Goal: Transaction & Acquisition: Purchase product/service

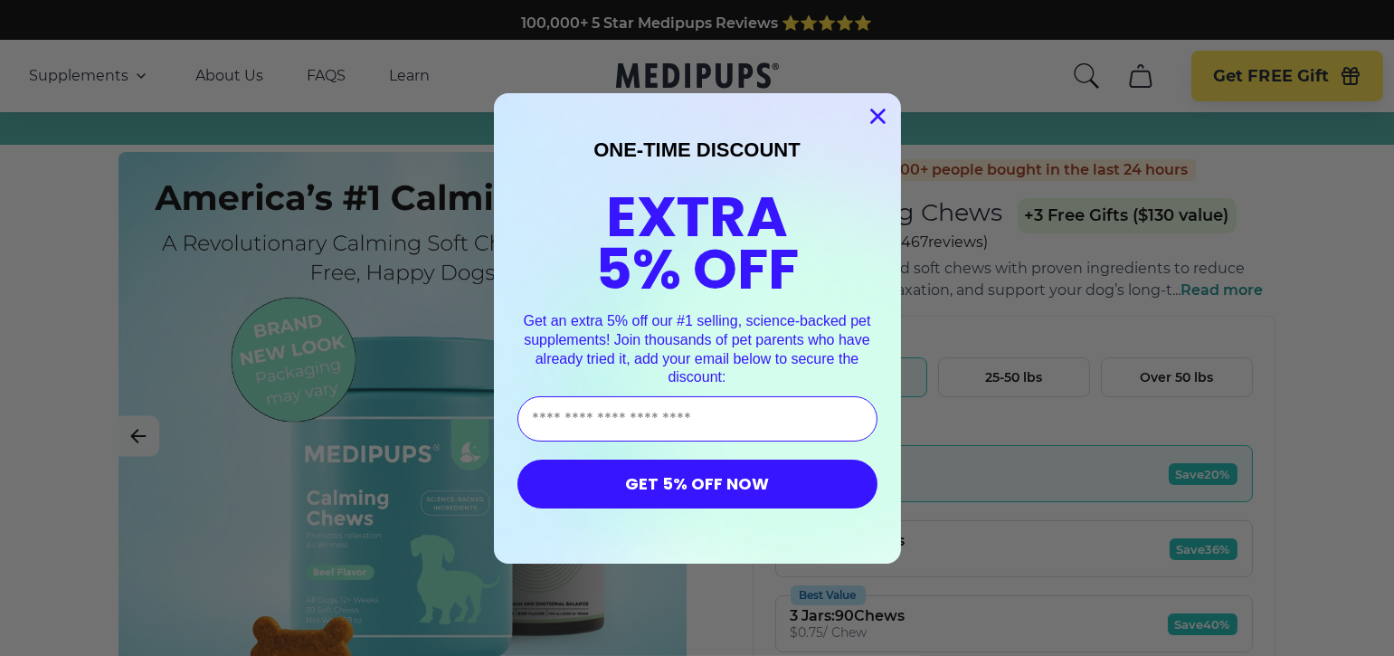
click at [871, 116] on icon "Close dialog" at bounding box center [877, 115] width 13 height 13
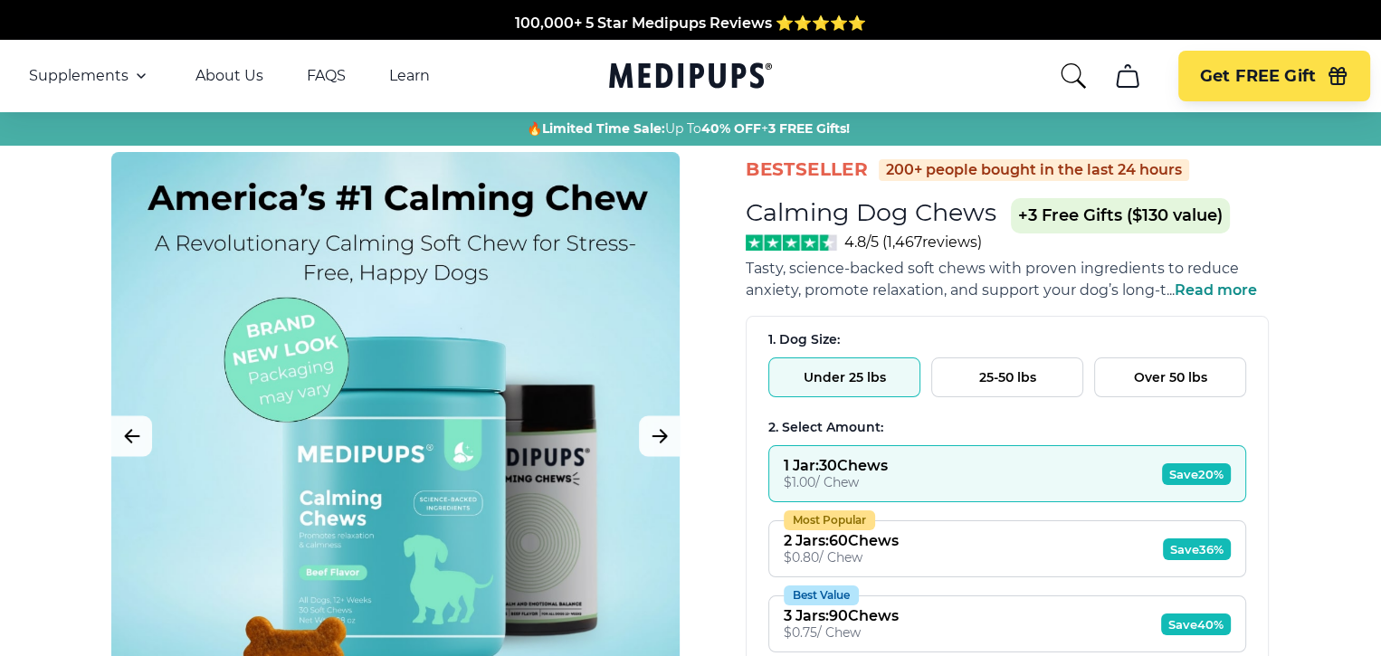
click at [1222, 289] on span "Read more" at bounding box center [1215, 289] width 82 height 17
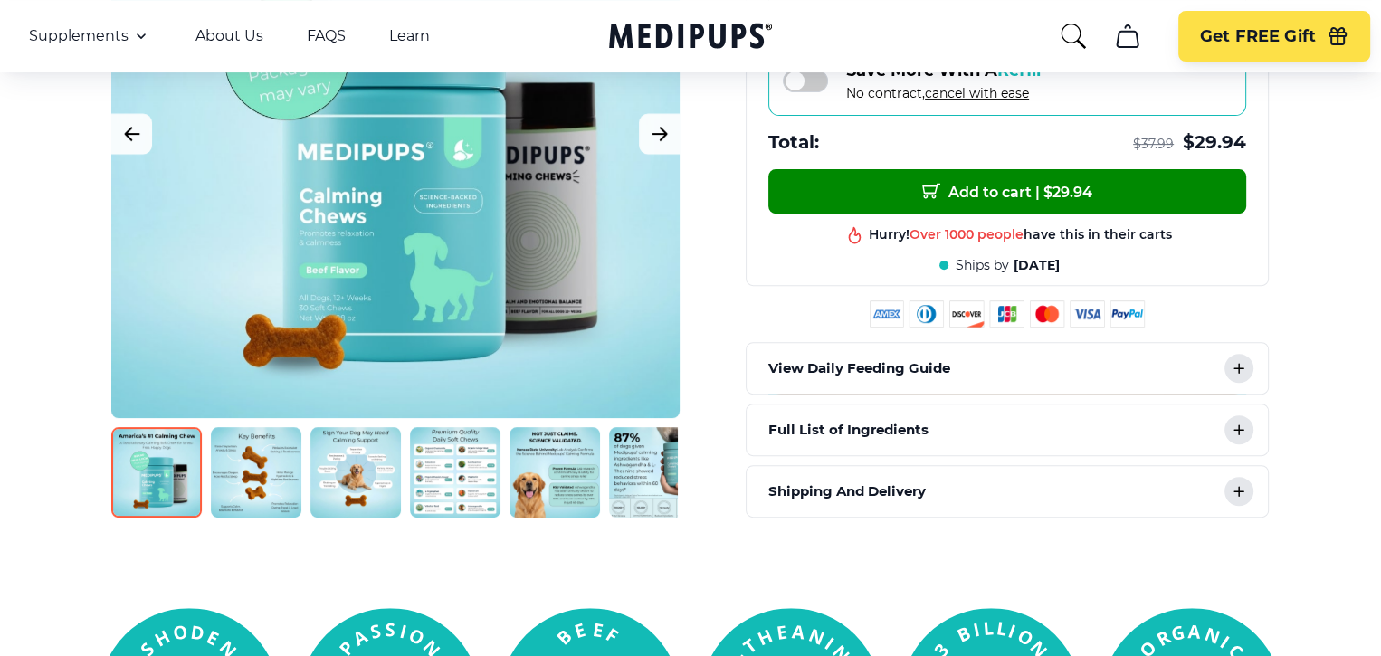
scroll to position [724, 0]
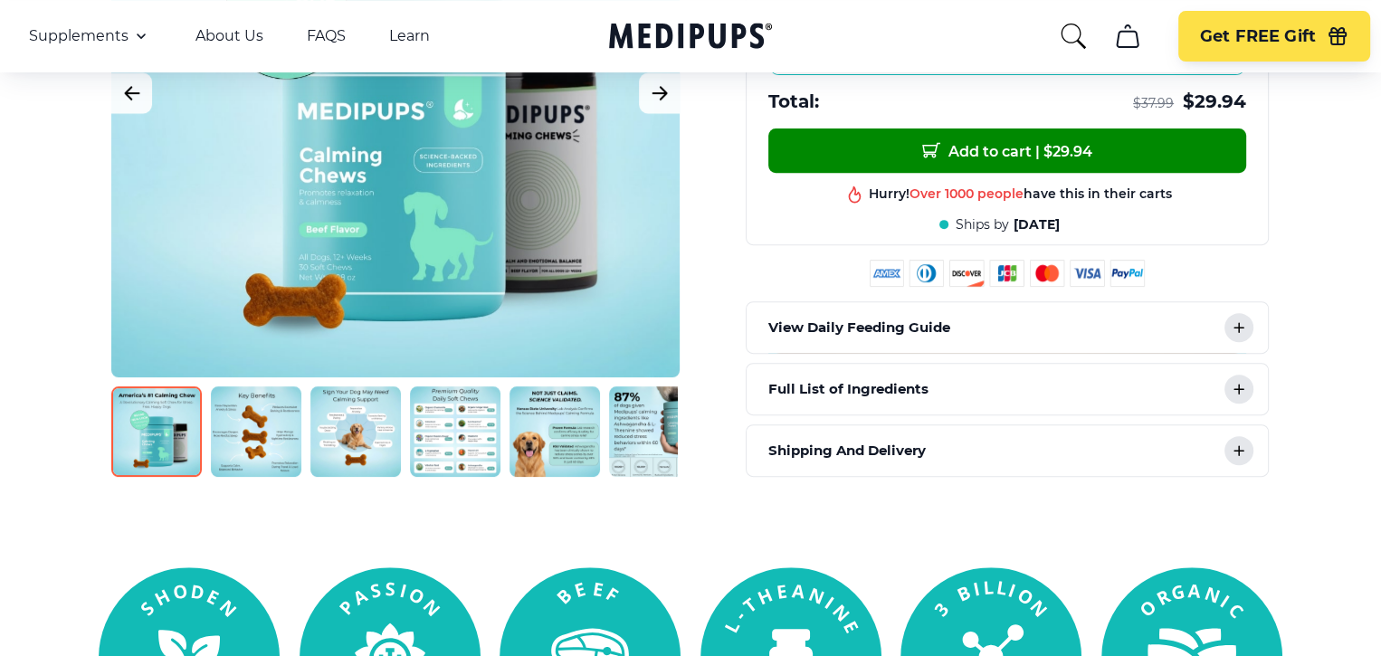
click at [1239, 323] on icon at bounding box center [1238, 327] width 9 height 9
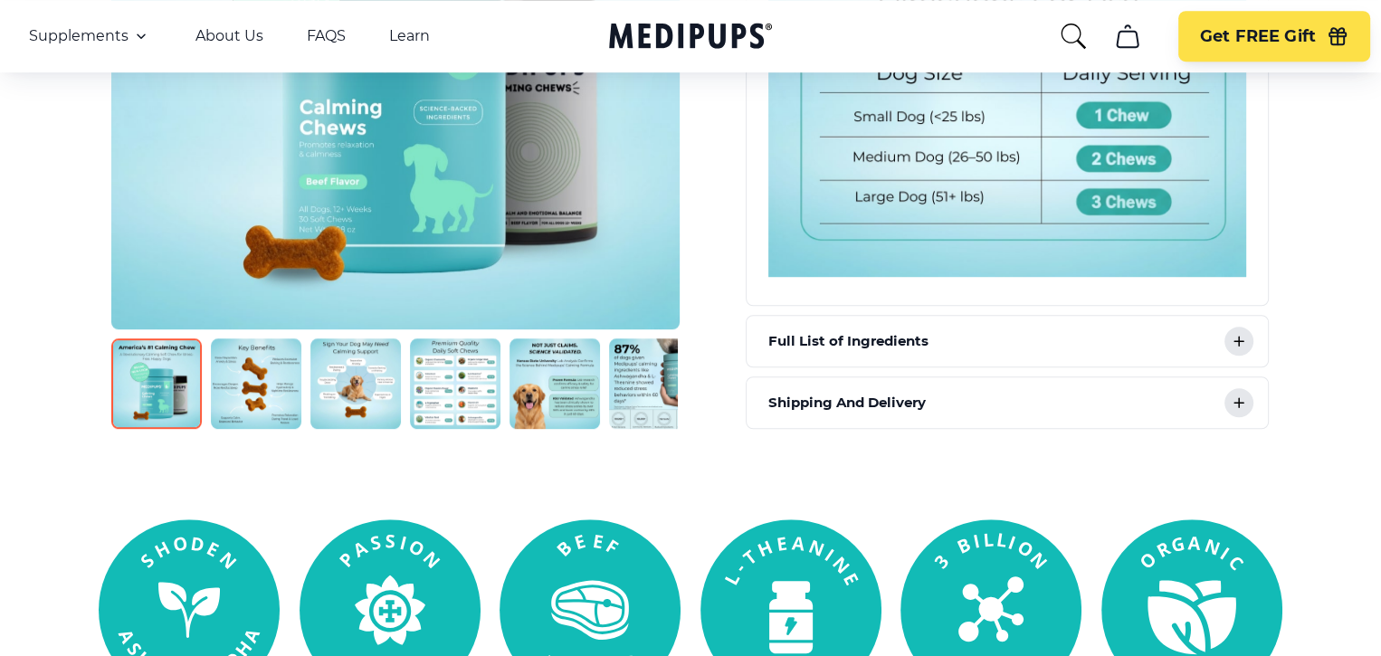
scroll to position [1310, 0]
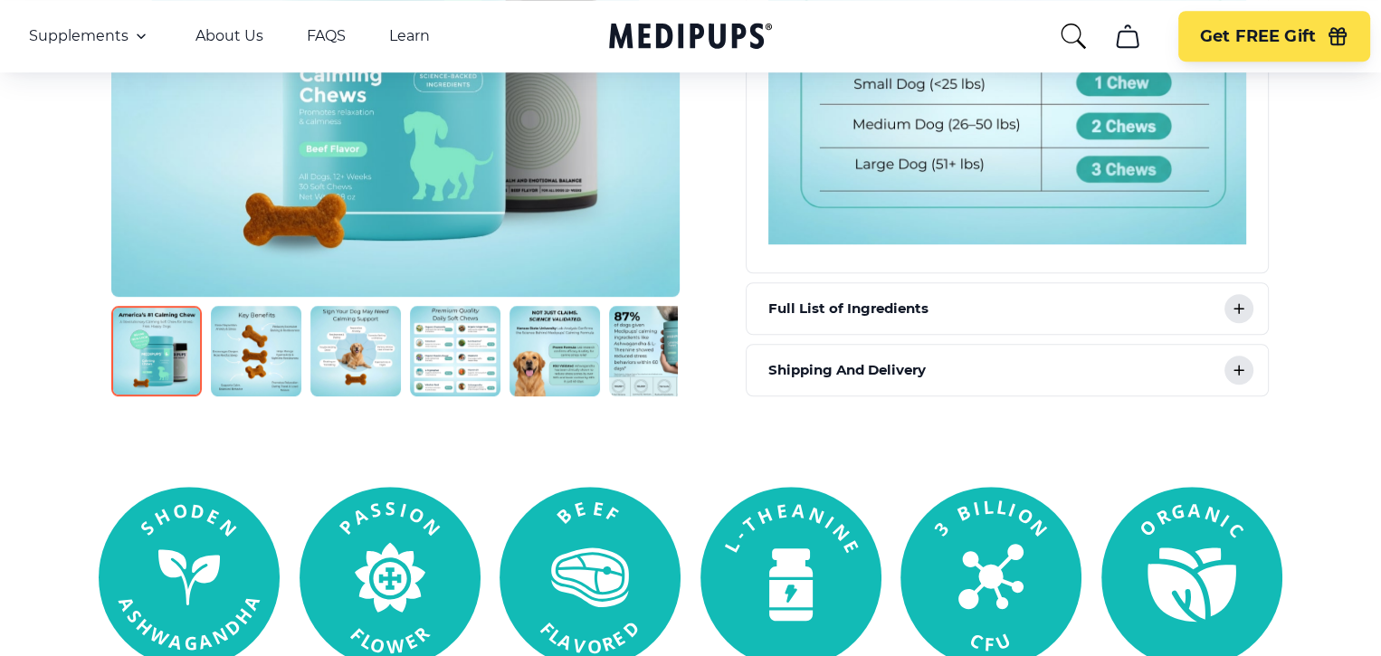
click at [1244, 299] on icon at bounding box center [1239, 309] width 22 height 22
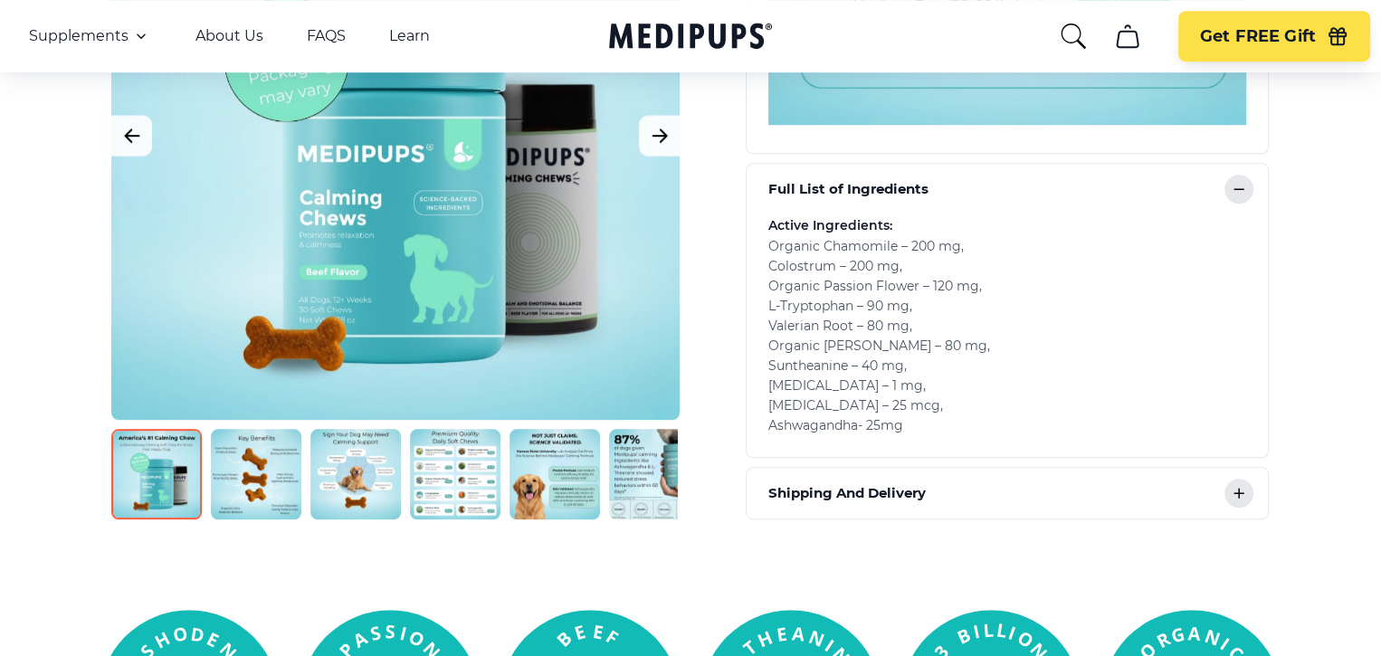
scroll to position [1440, 0]
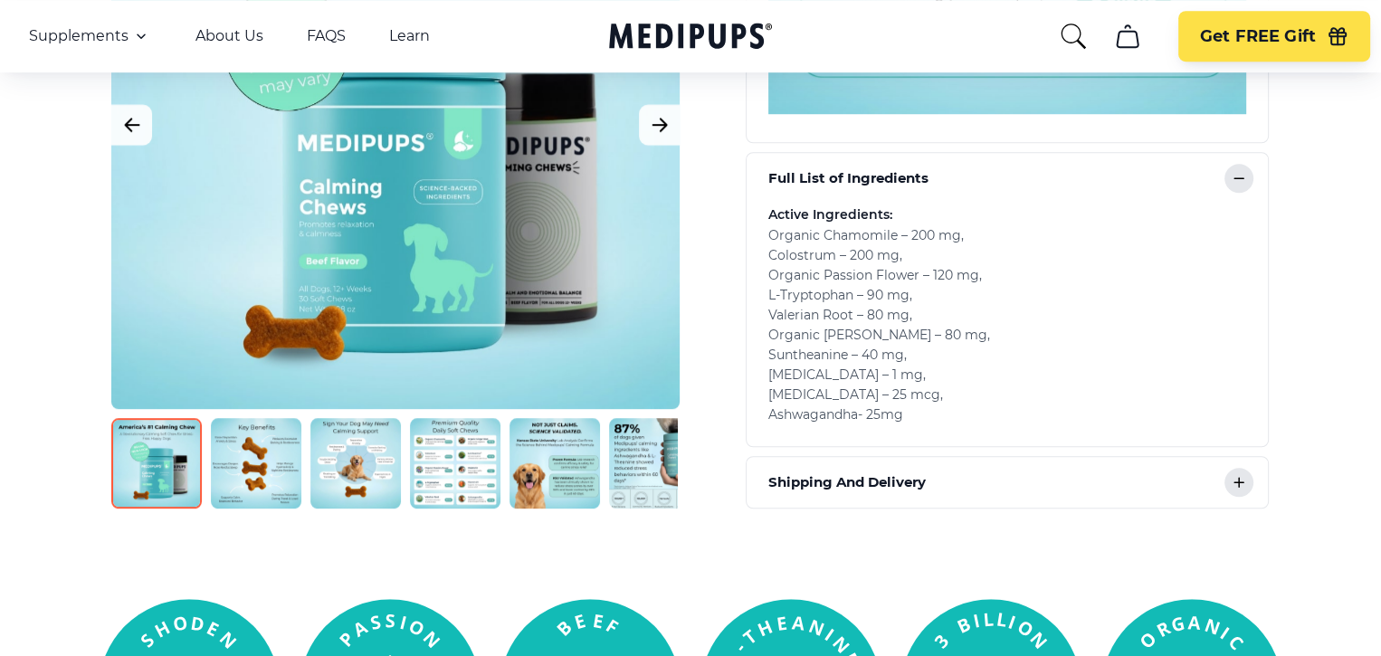
click at [244, 461] on img at bounding box center [256, 463] width 90 height 90
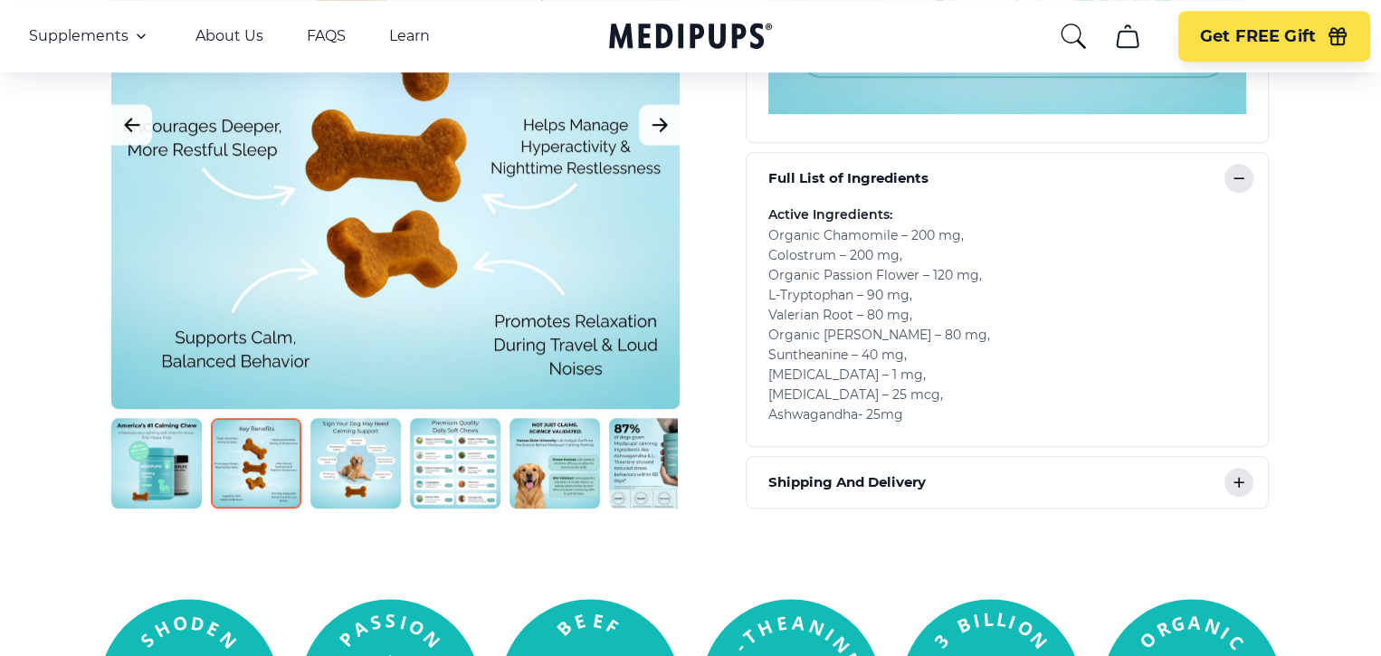
click at [378, 484] on img at bounding box center [355, 463] width 90 height 90
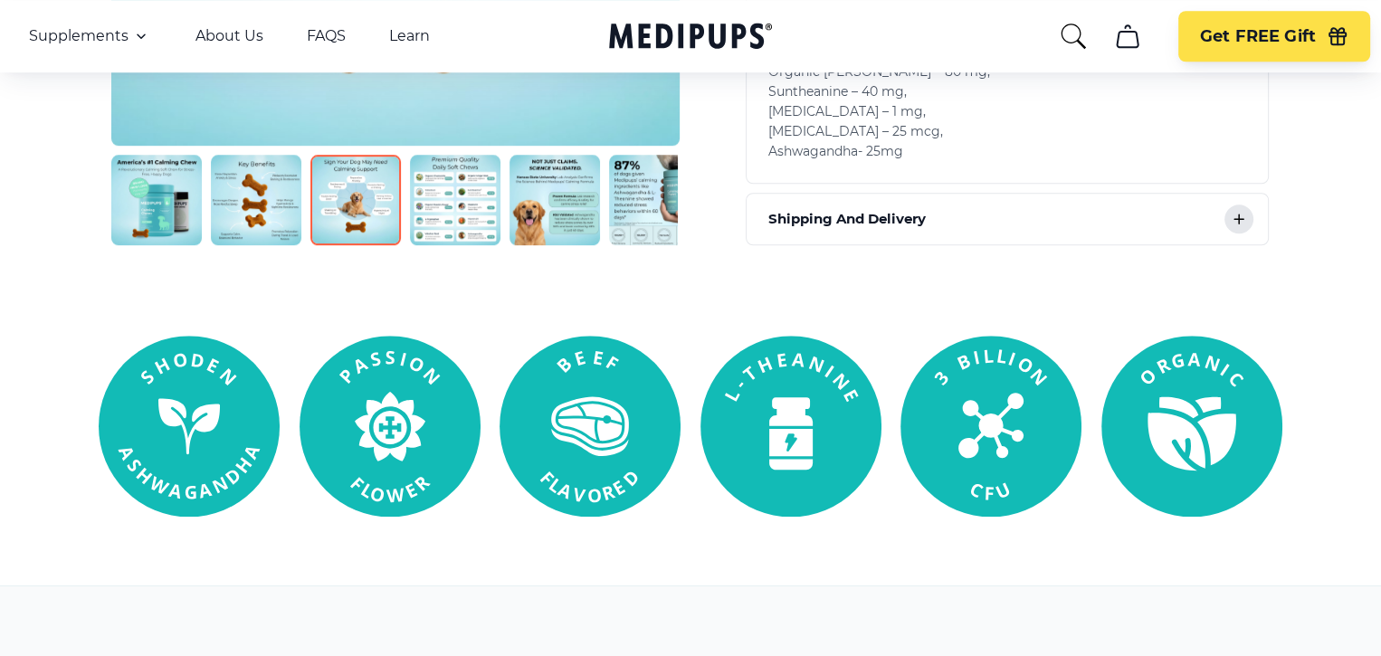
scroll to position [1714, 0]
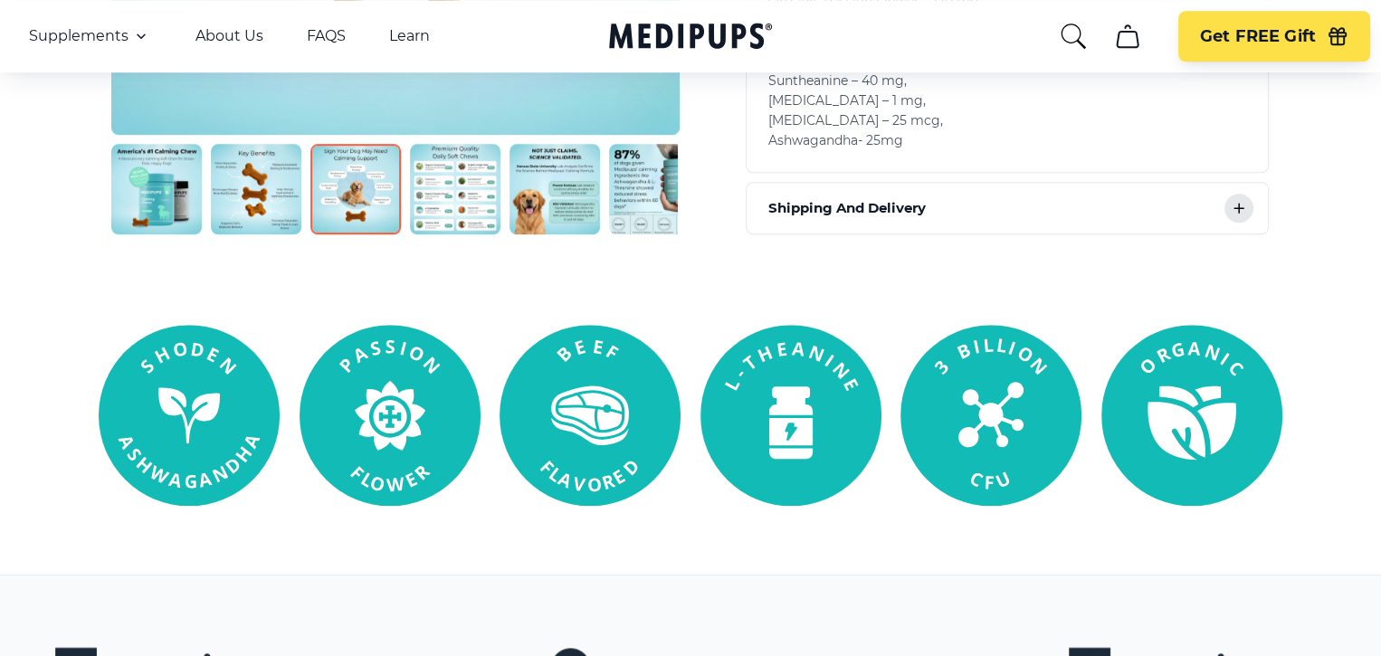
click at [481, 200] on img at bounding box center [455, 189] width 90 height 90
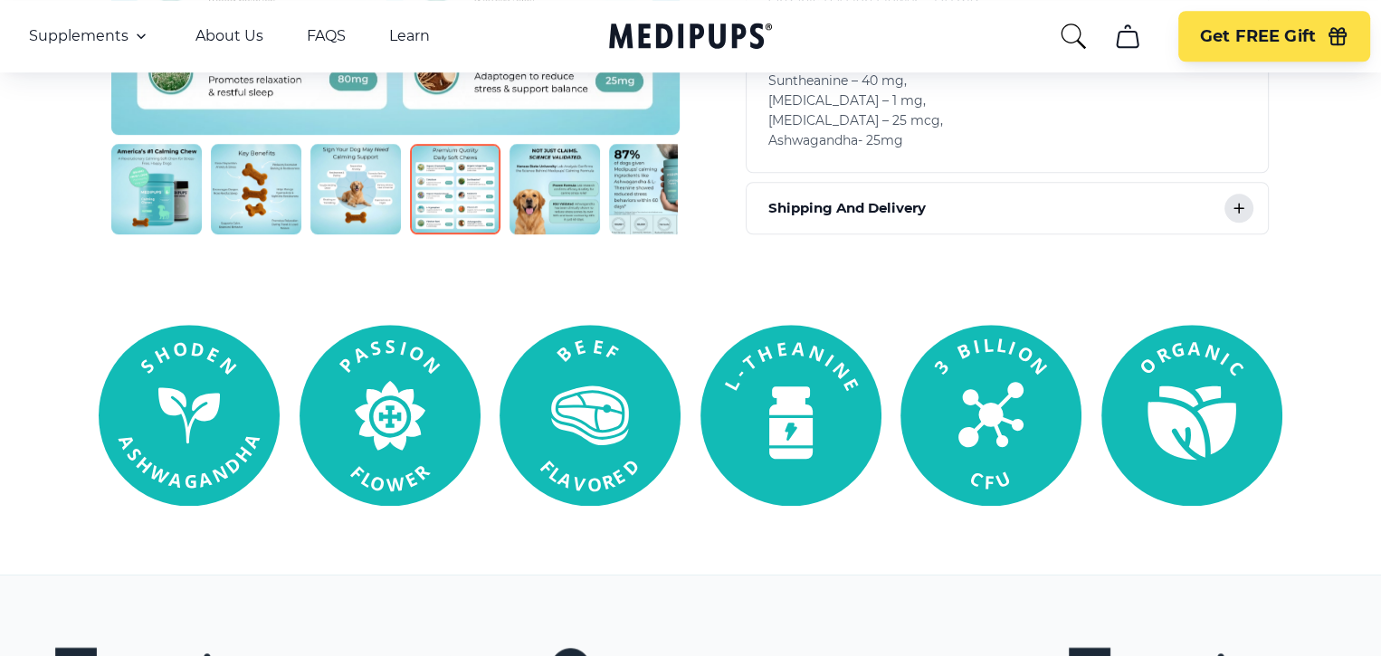
scroll to position [0, 0]
click at [455, 214] on img at bounding box center [455, 189] width 90 height 90
click at [471, 185] on img at bounding box center [455, 189] width 90 height 90
click at [565, 200] on img at bounding box center [554, 189] width 90 height 90
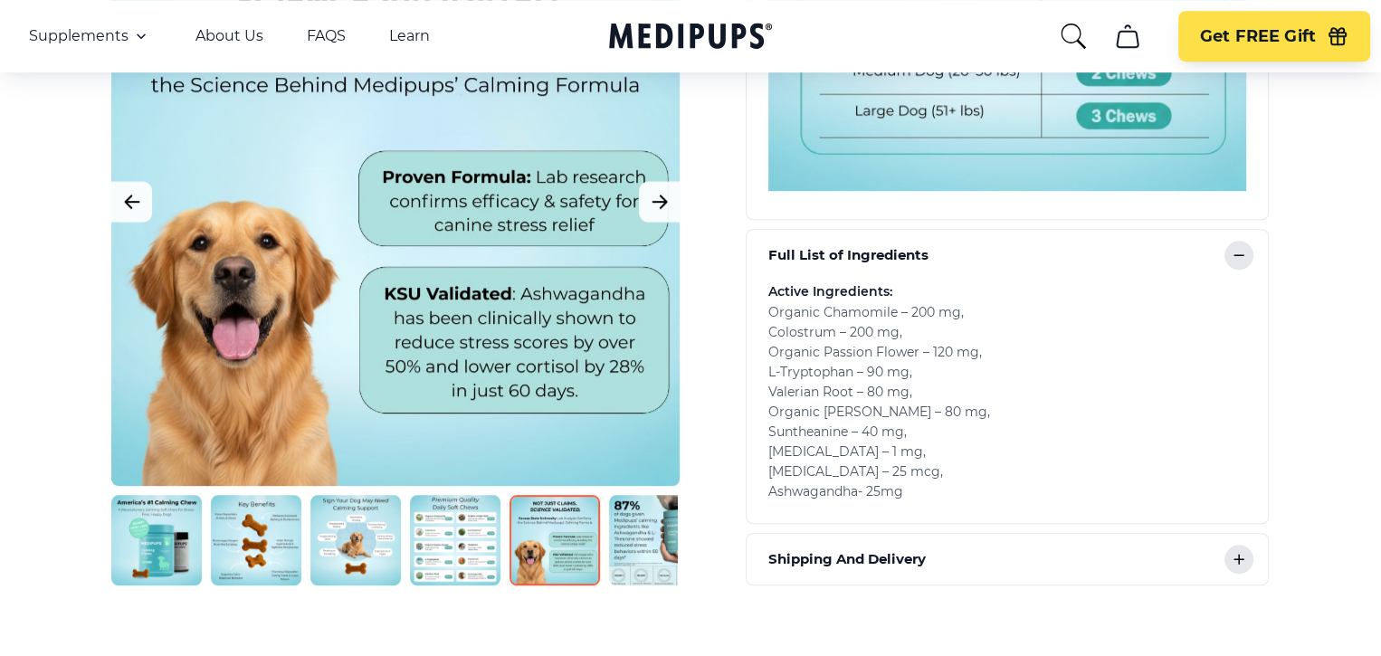
scroll to position [1451, 0]
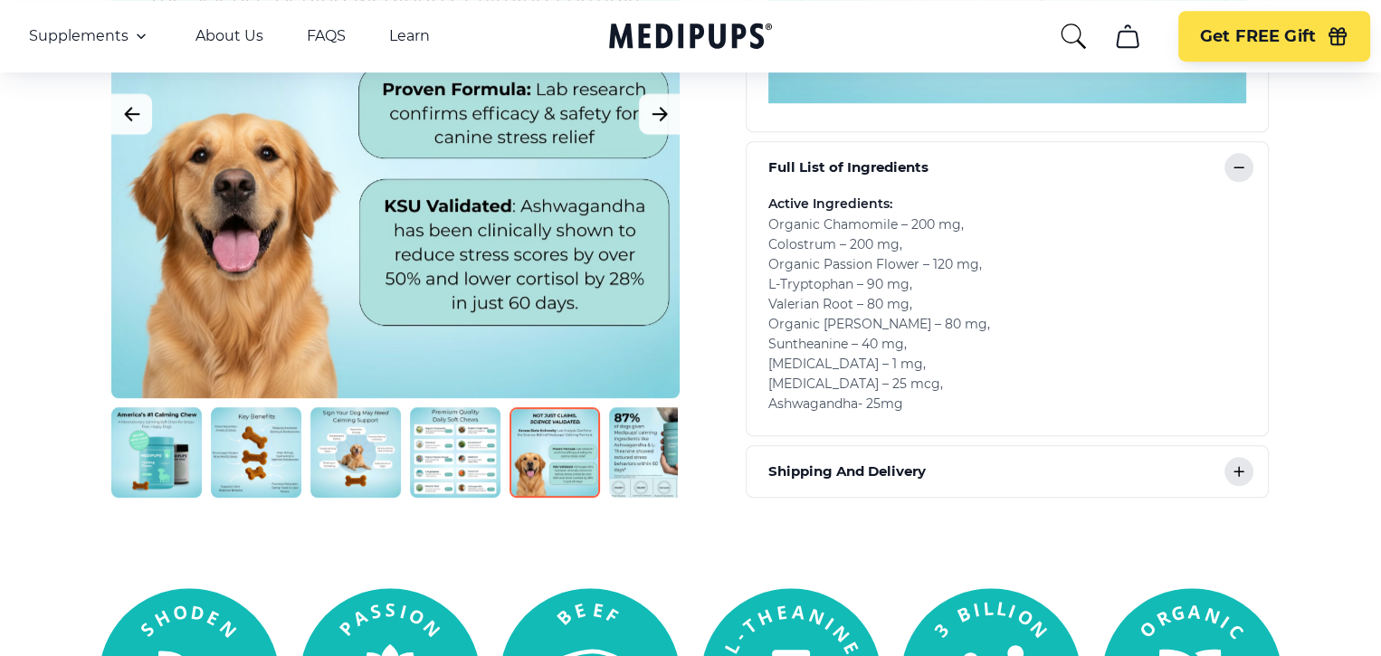
click at [633, 453] on img at bounding box center [654, 452] width 90 height 90
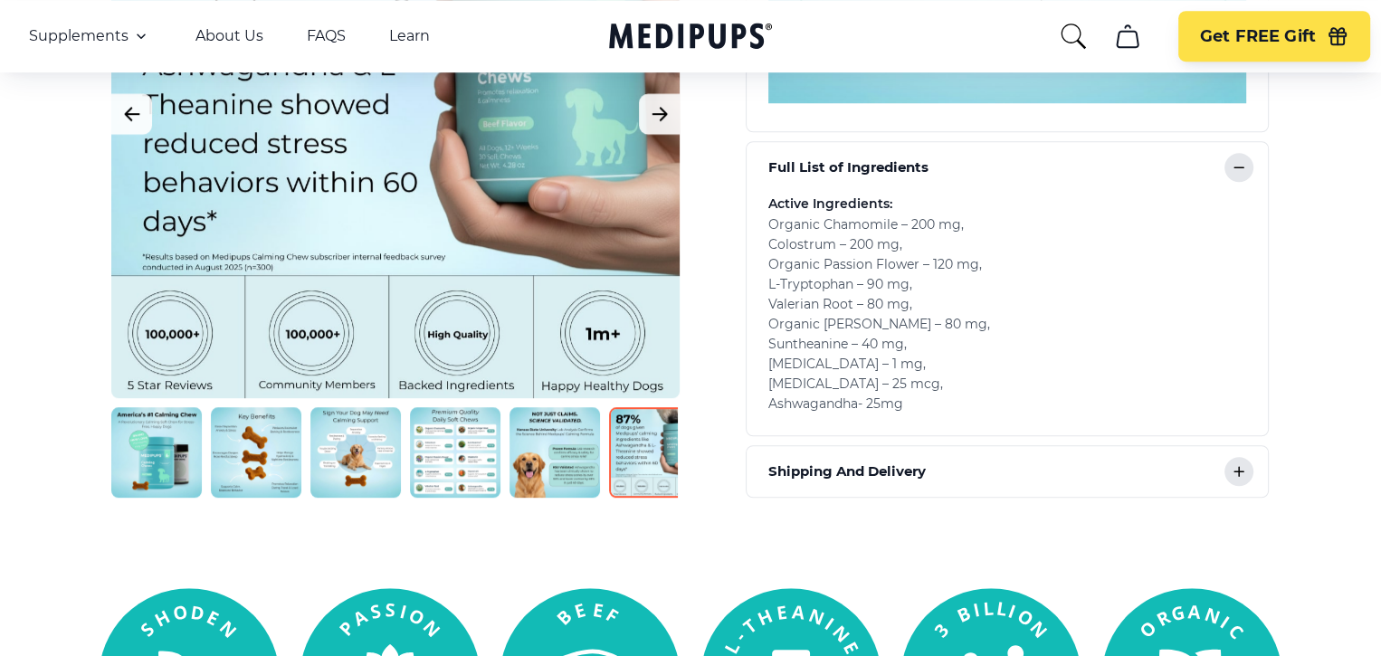
click at [1242, 465] on icon at bounding box center [1239, 472] width 22 height 22
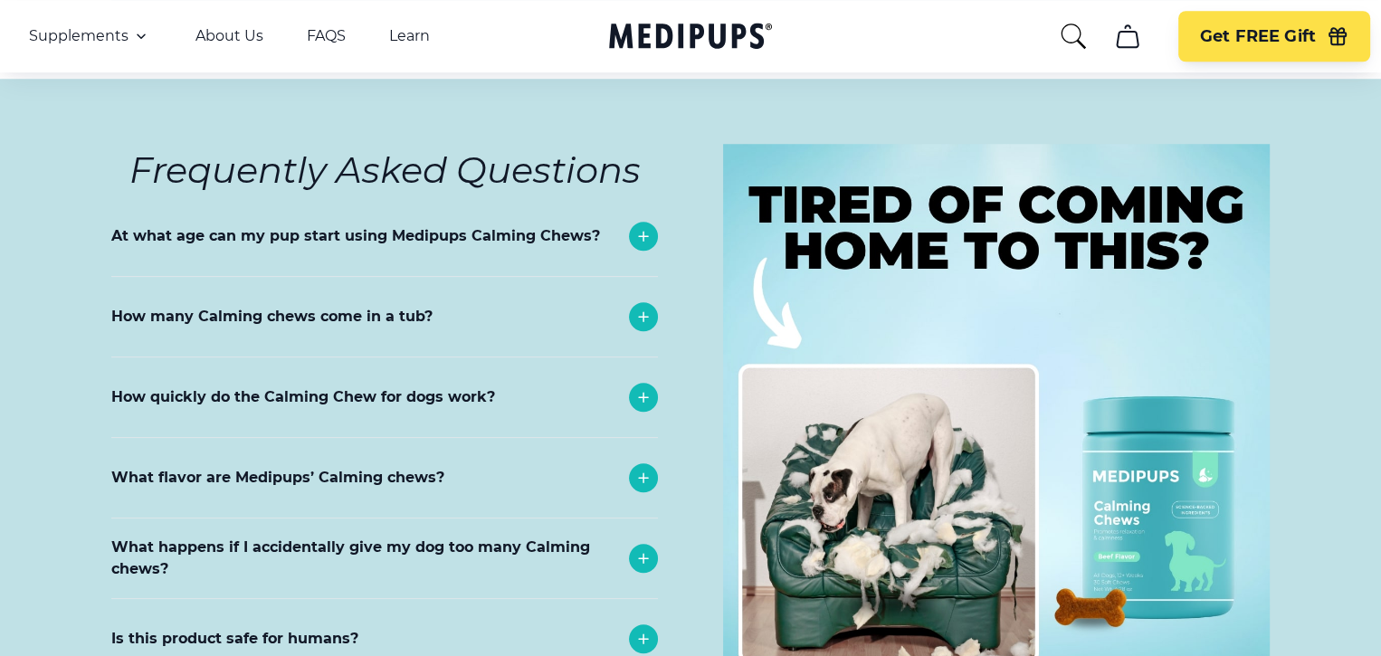
scroll to position [8626, 0]
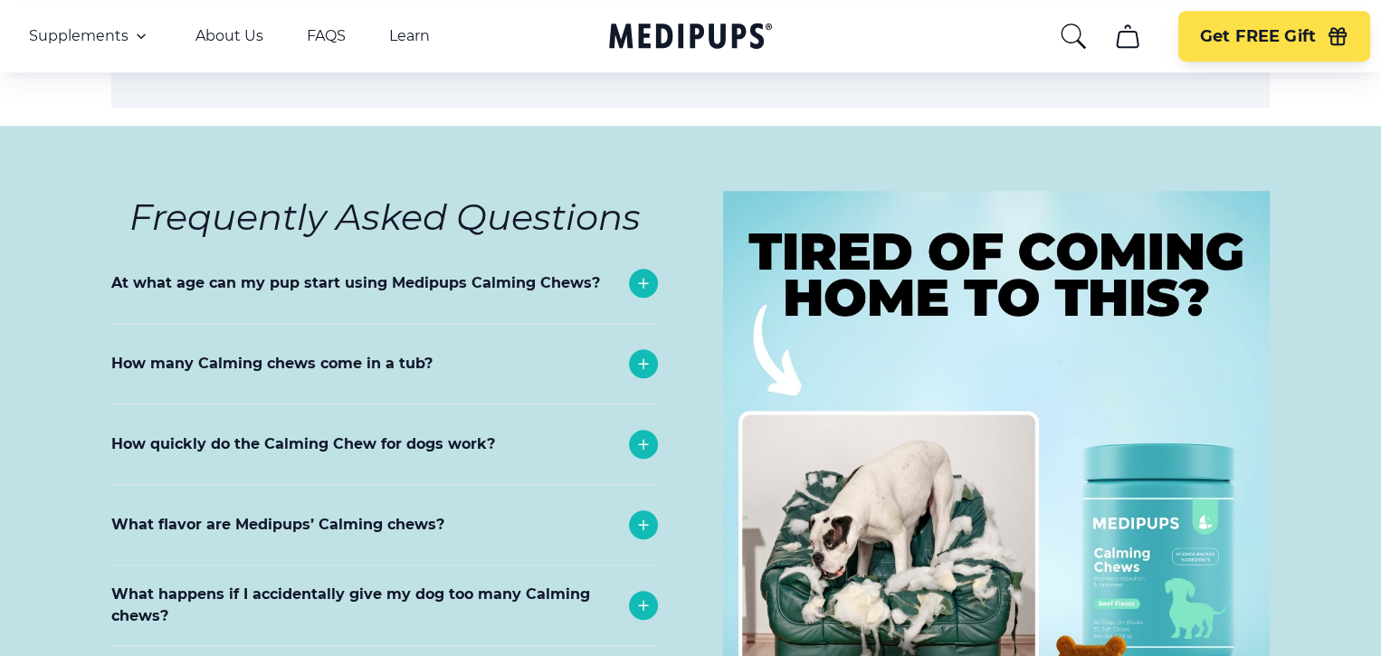
click at [647, 272] on icon at bounding box center [643, 283] width 22 height 22
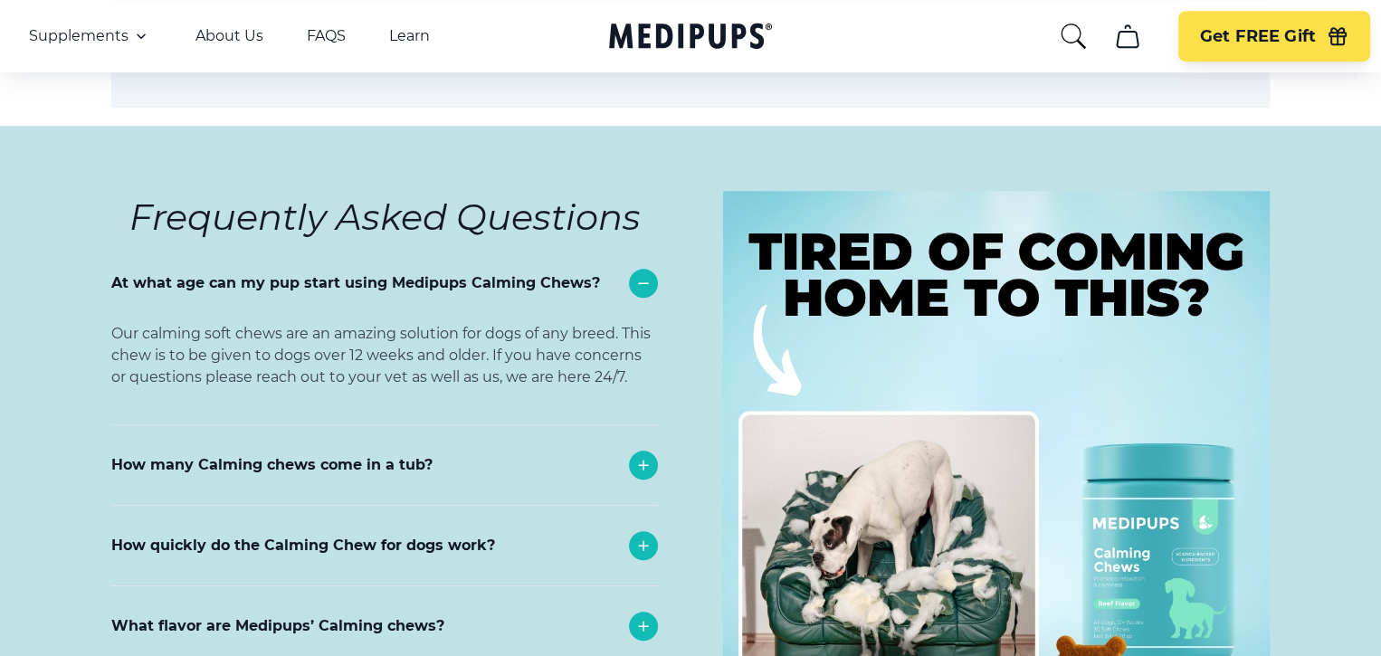
click at [648, 454] on icon at bounding box center [643, 465] width 22 height 22
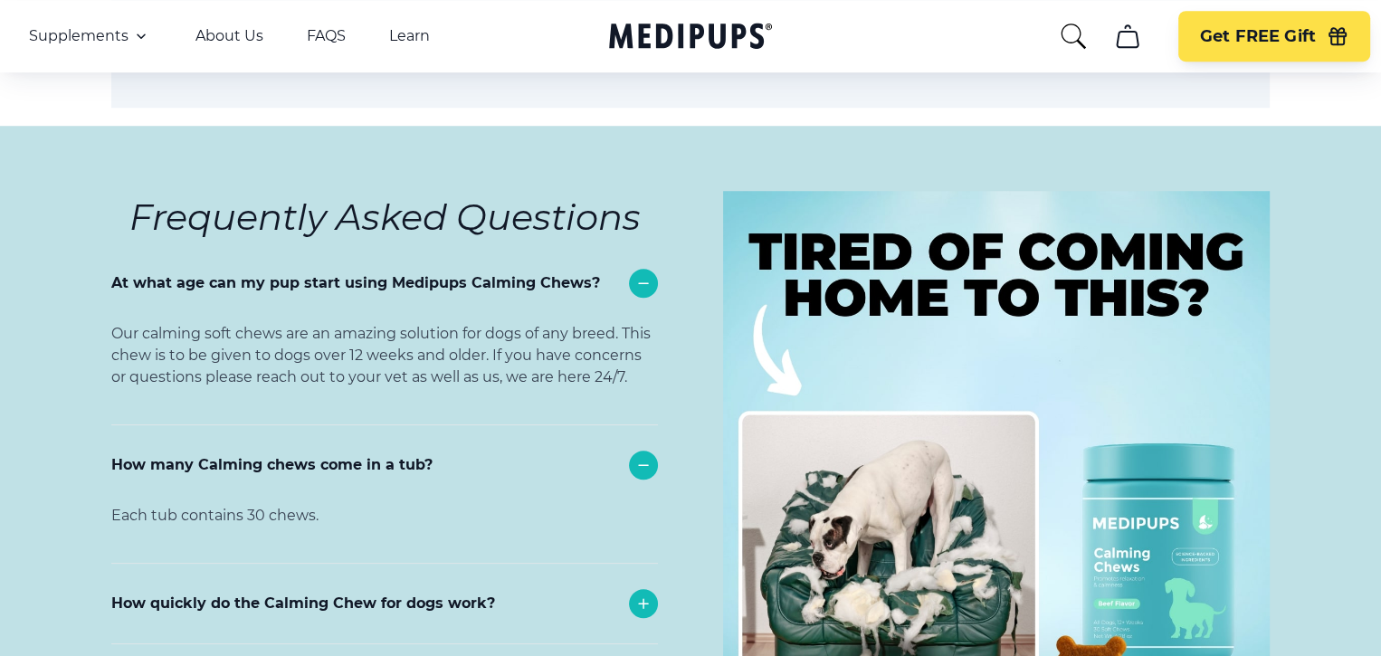
click at [640, 593] on icon at bounding box center [643, 604] width 22 height 22
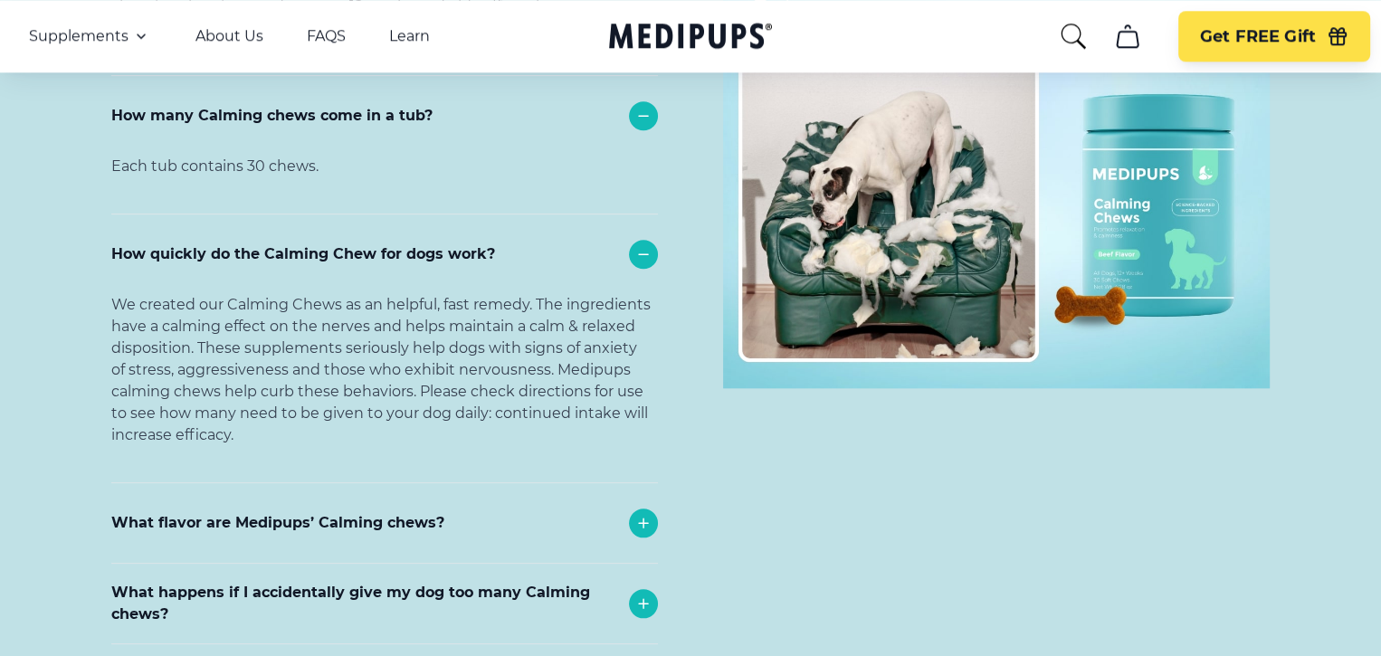
scroll to position [8987, 0]
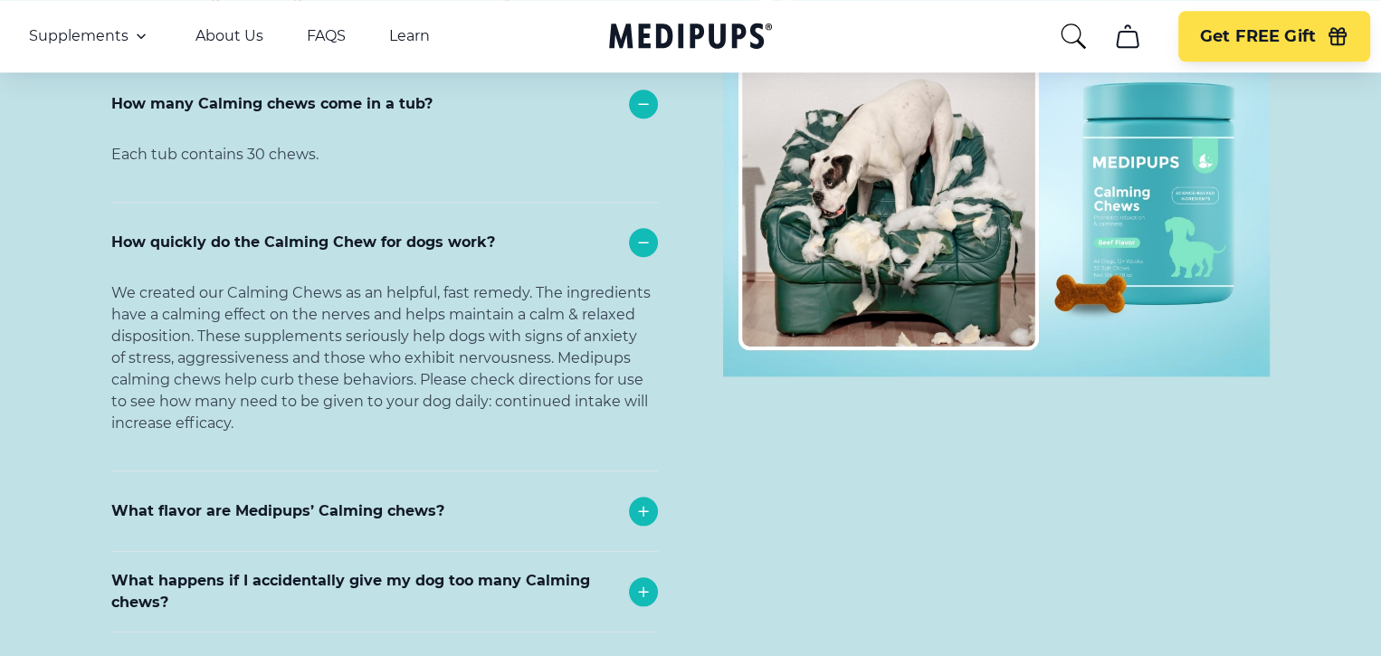
click at [645, 500] on icon at bounding box center [643, 511] width 22 height 22
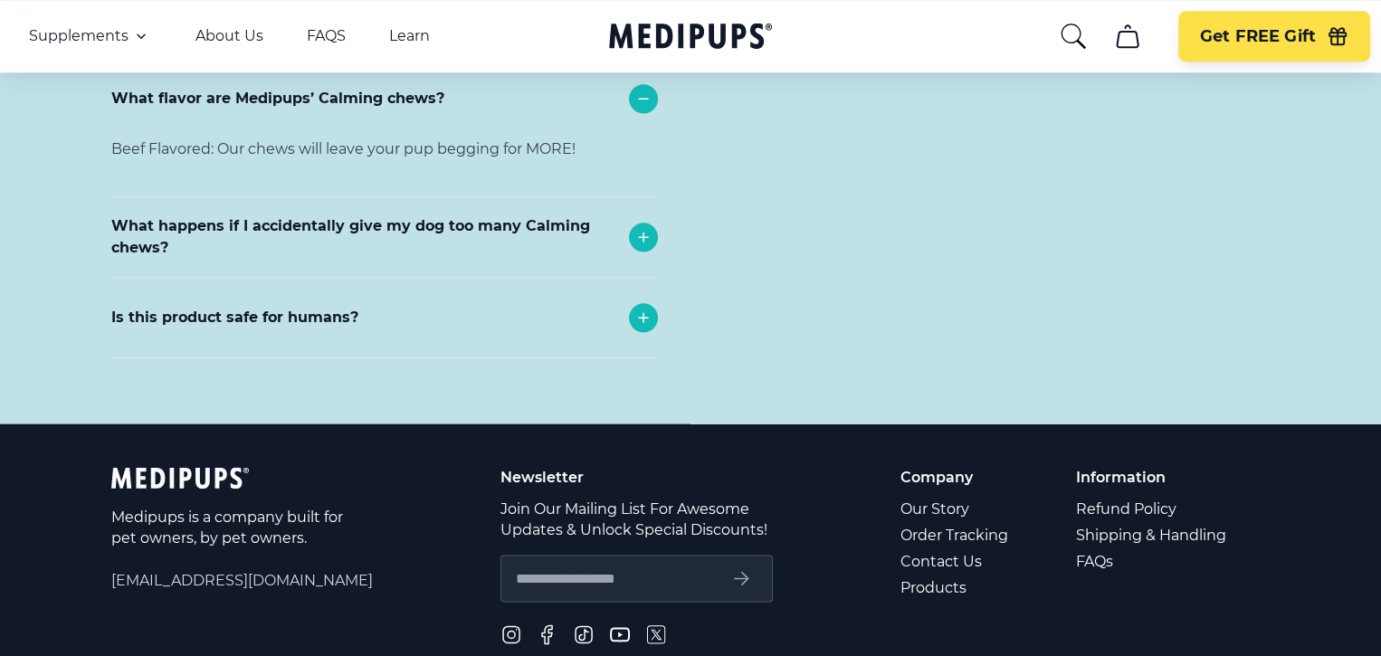
scroll to position [9460, 0]
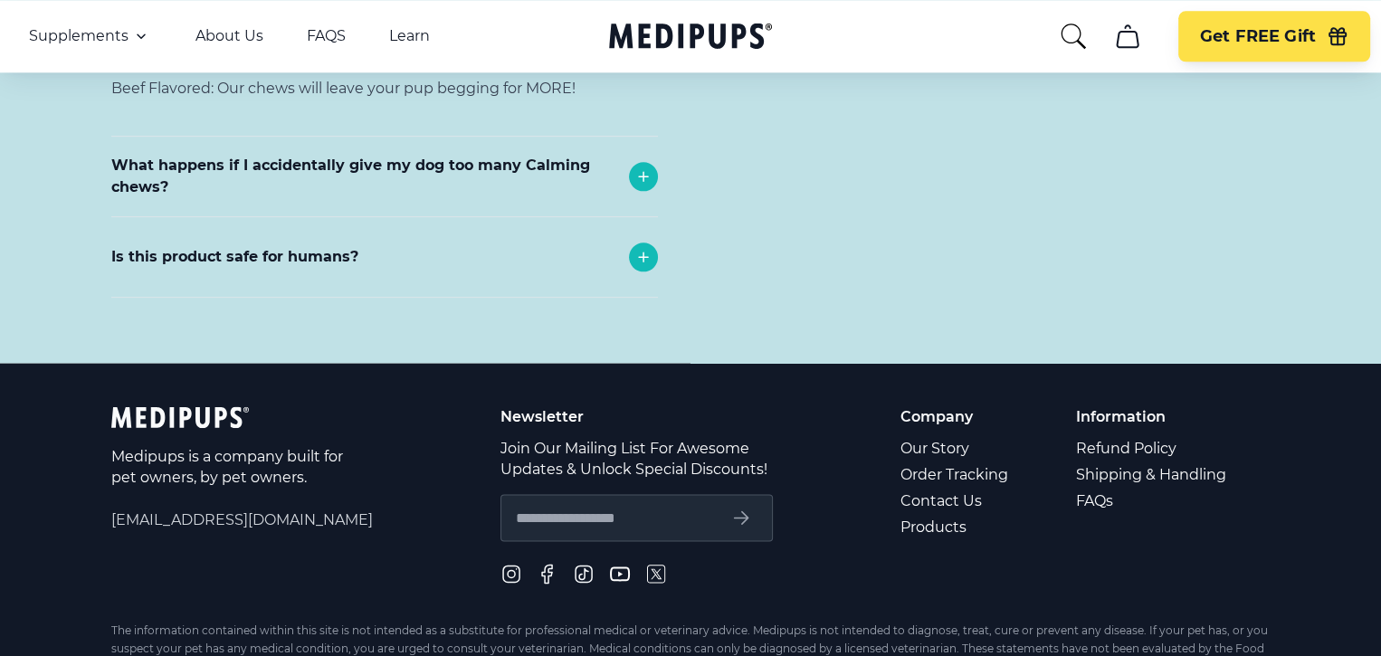
click at [644, 252] on icon at bounding box center [643, 256] width 9 height 9
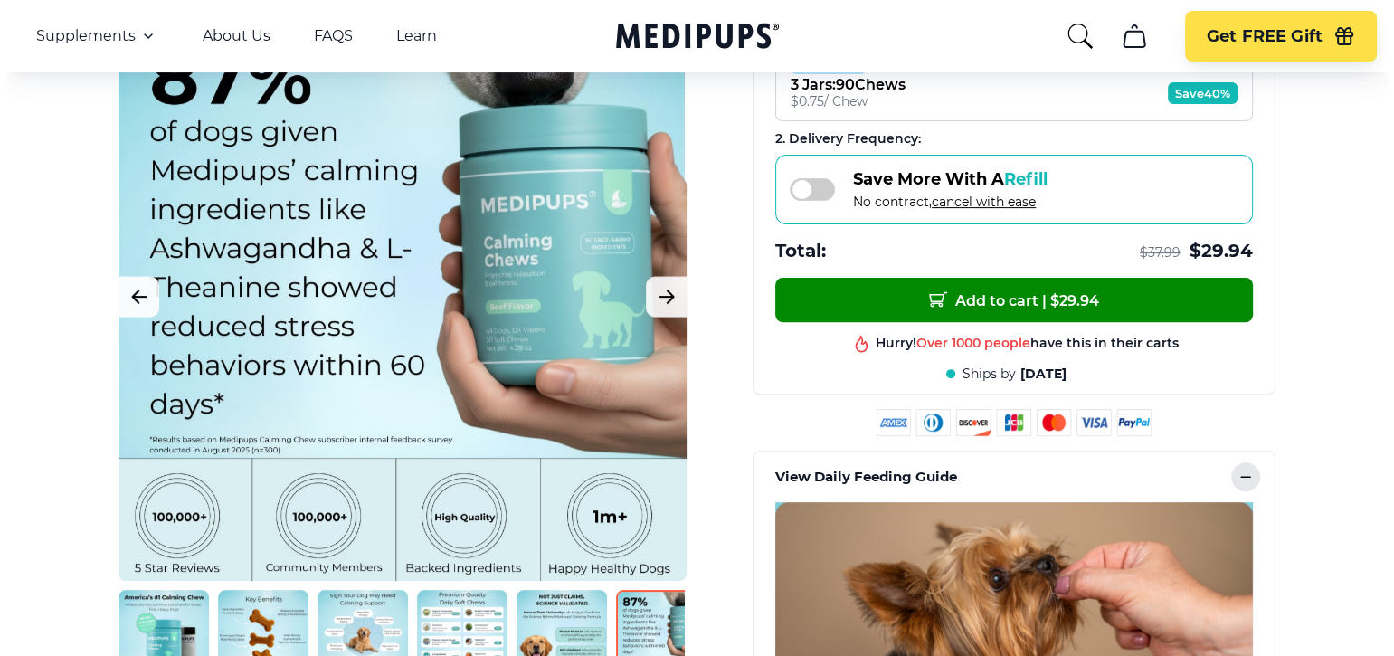
scroll to position [599, 0]
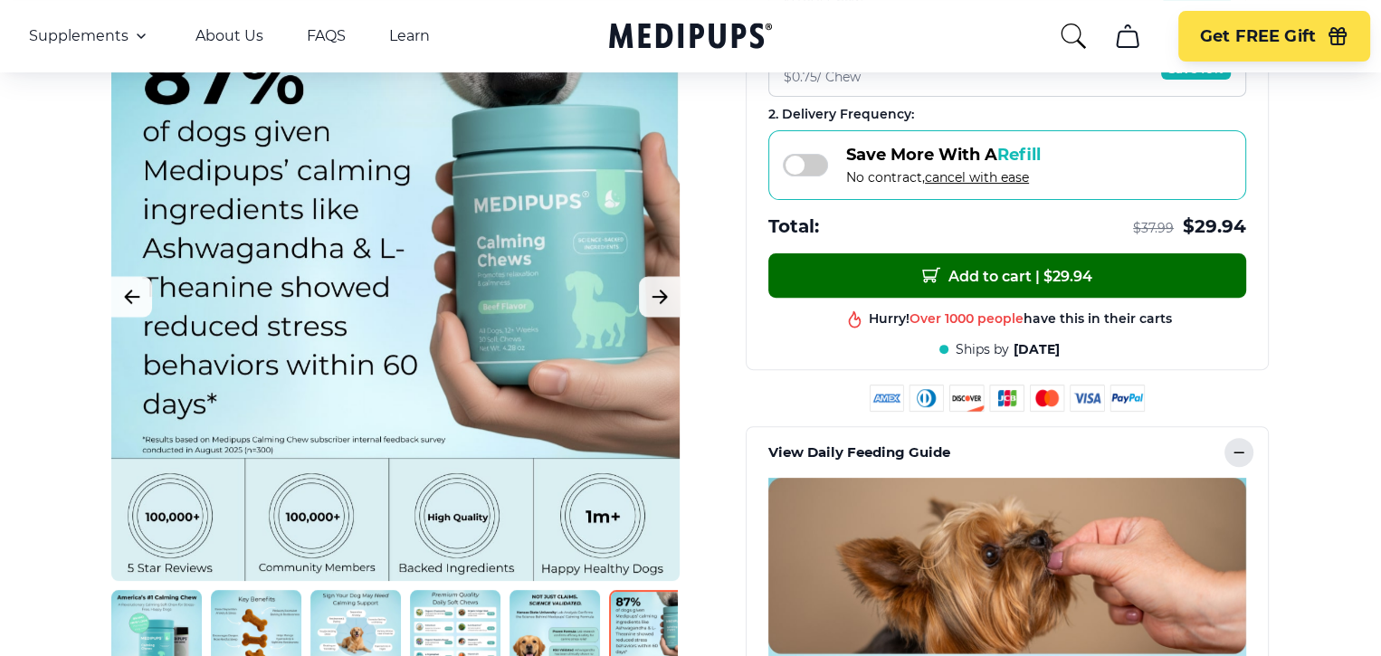
click at [1021, 266] on span "Add to cart | $ 29.94" at bounding box center [1007, 275] width 170 height 19
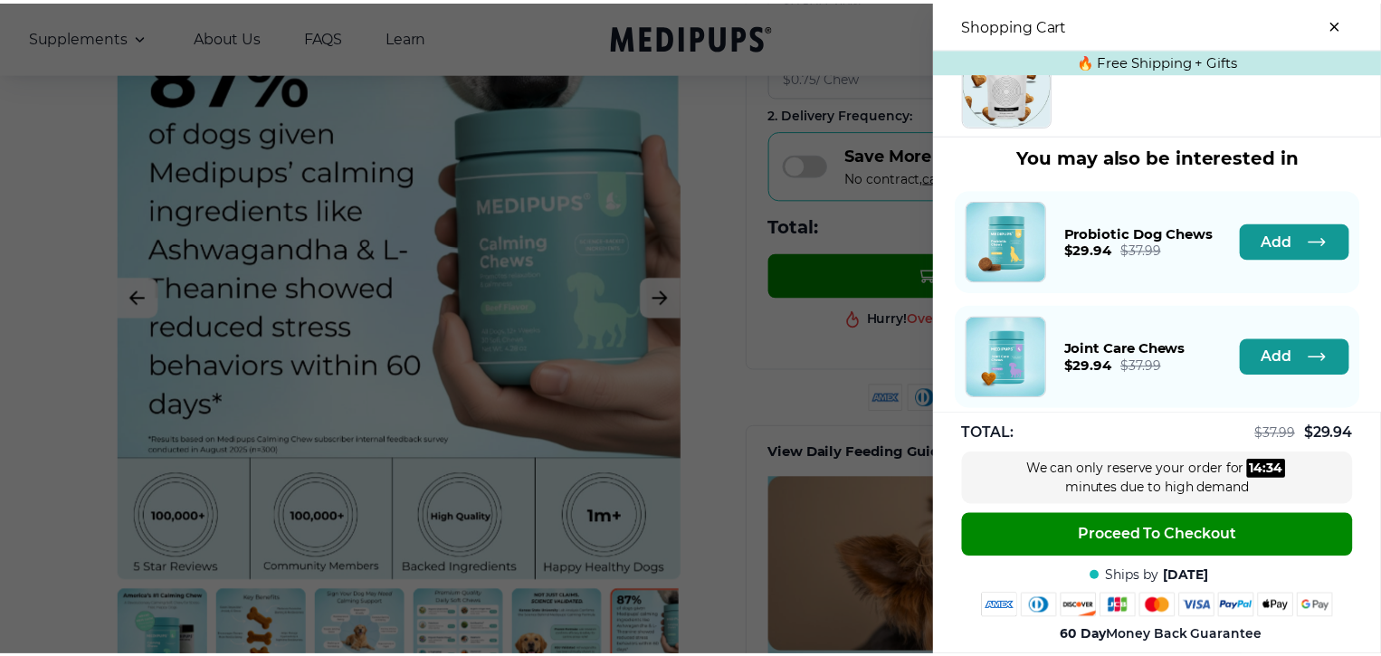
scroll to position [442, 0]
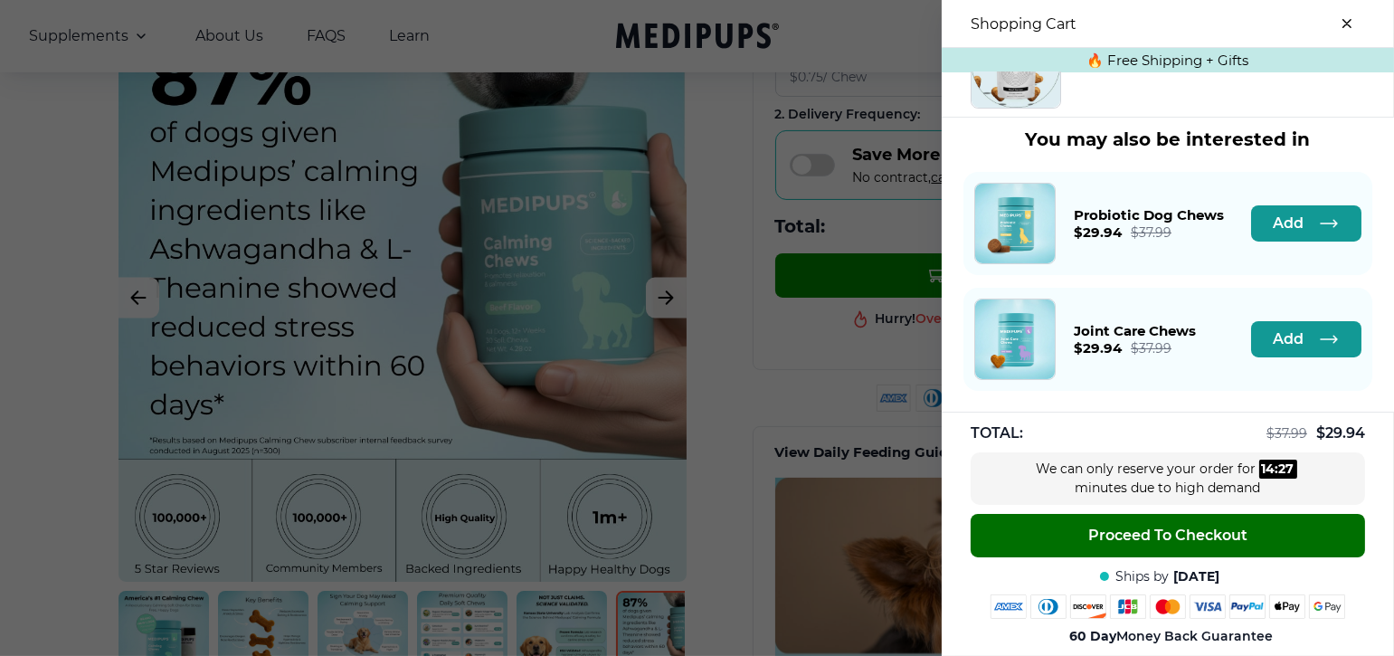
click at [1157, 530] on span "Proceed To Checkout" at bounding box center [1167, 536] width 159 height 18
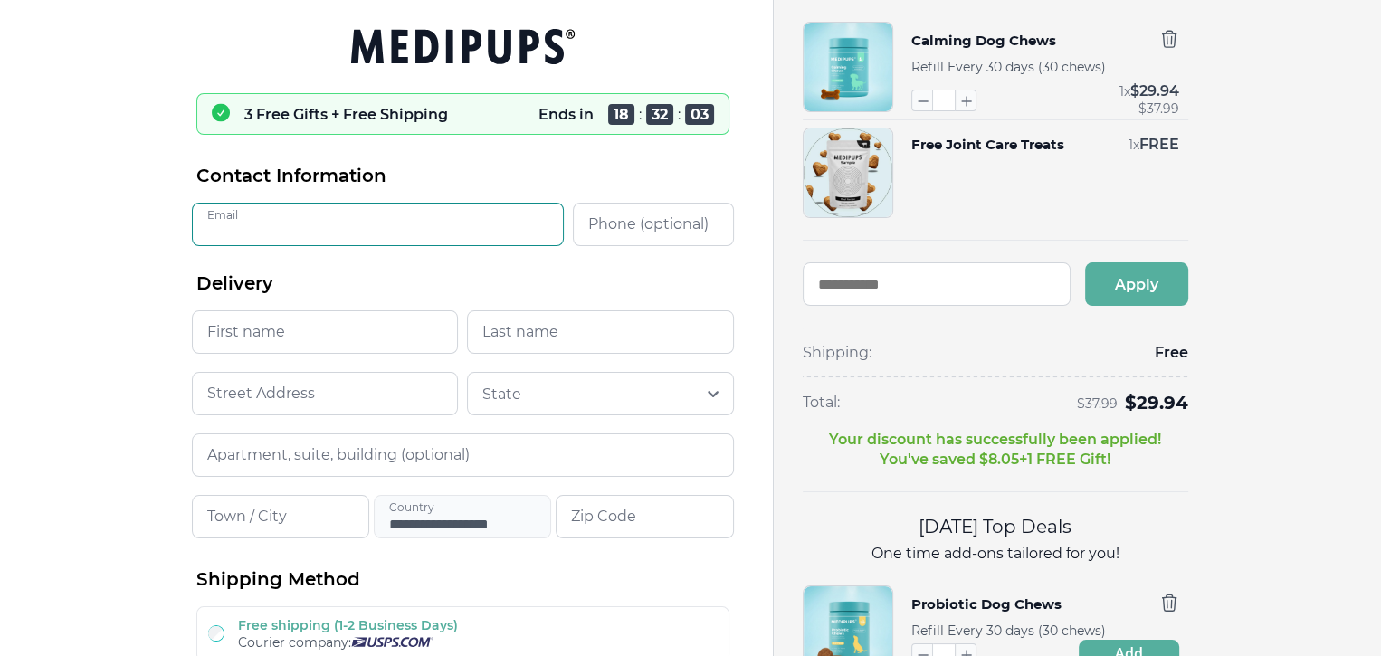
click at [222, 225] on input "Email" at bounding box center [378, 224] width 372 height 43
type input "**********"
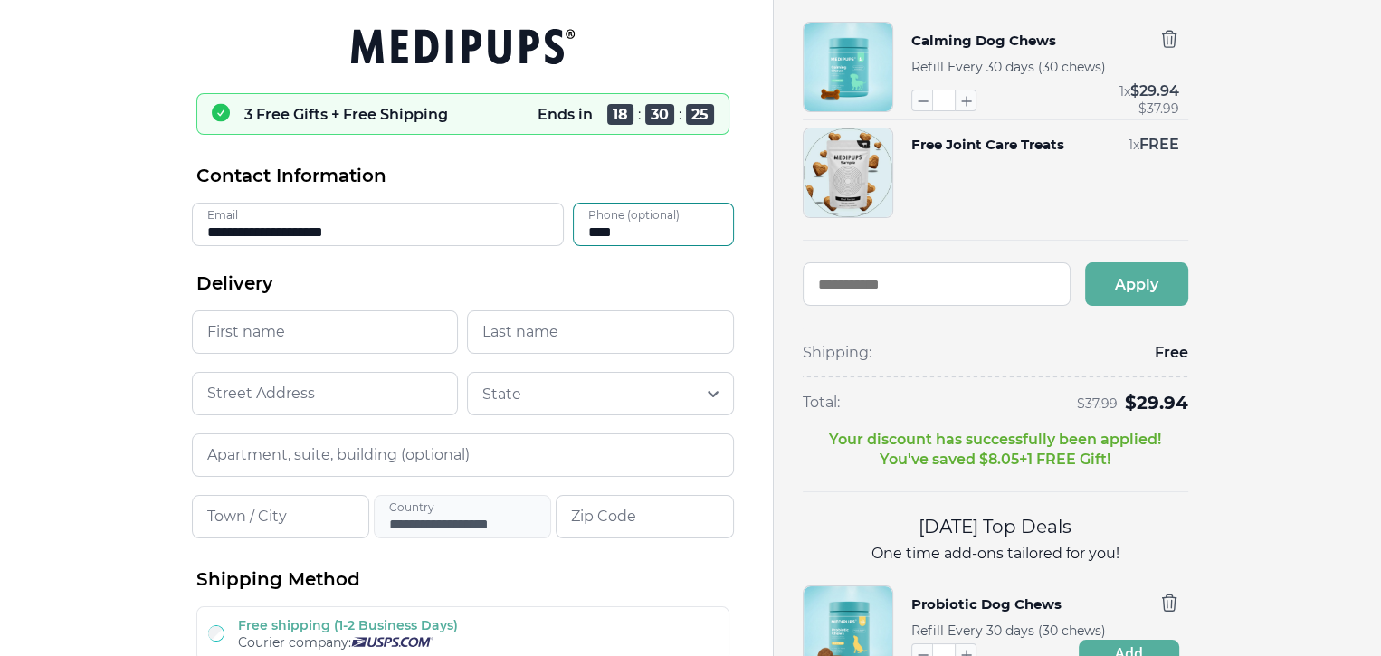
click at [573, 223] on input "****" at bounding box center [653, 224] width 161 height 43
type input "**********"
click at [227, 331] on input "First name" at bounding box center [325, 331] width 267 height 43
type input "*******"
click at [480, 330] on input "Last name" at bounding box center [600, 331] width 267 height 43
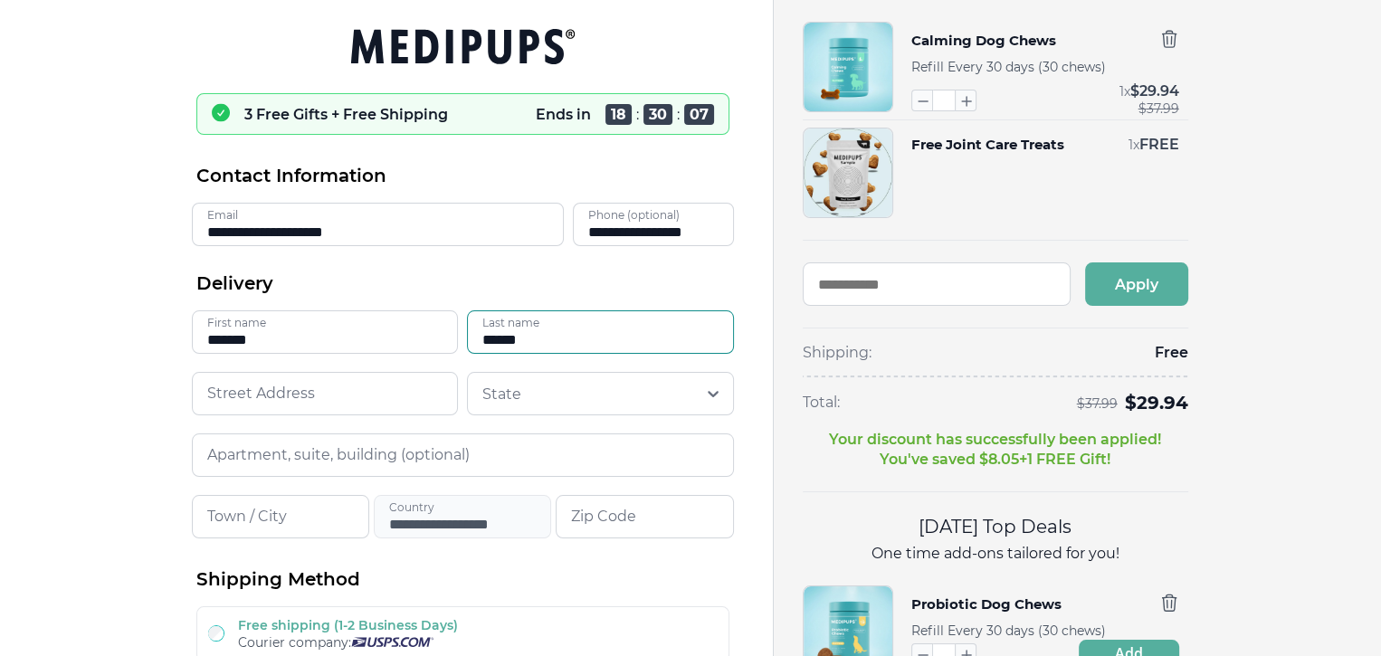
type input "******"
click at [216, 386] on input at bounding box center [325, 393] width 267 height 43
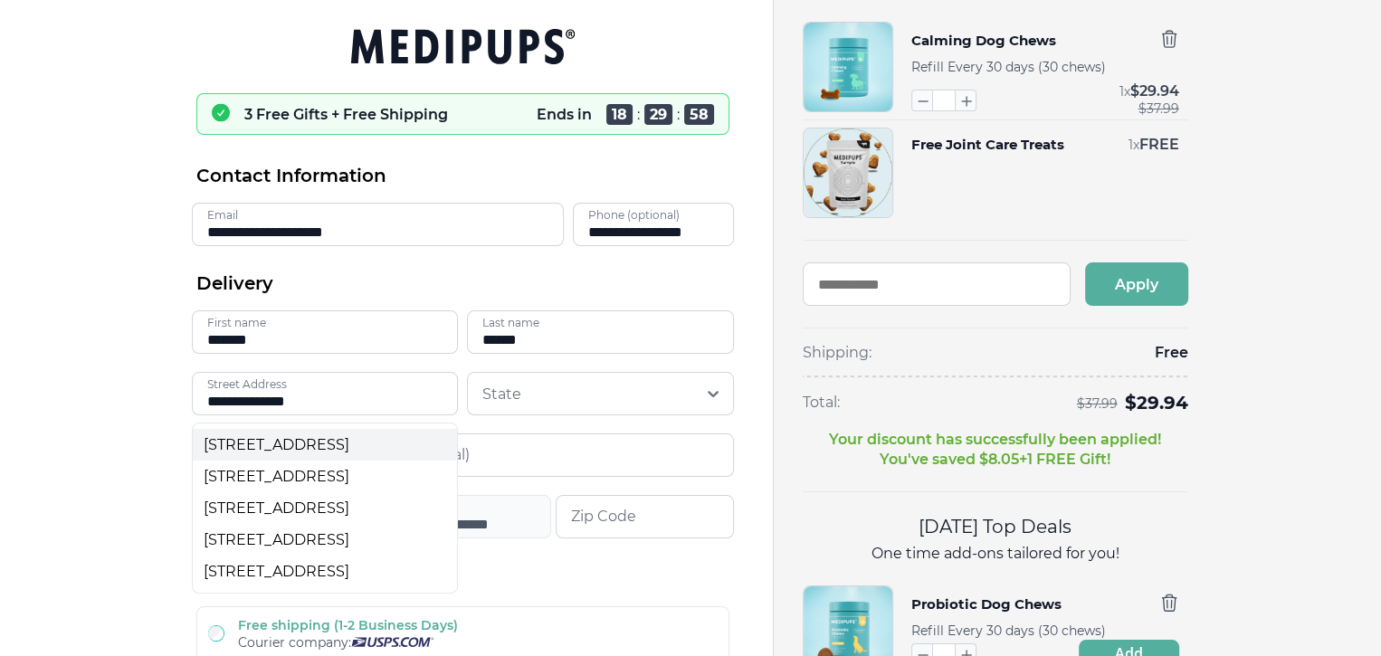
click at [328, 446] on div "[STREET_ADDRESS]" at bounding box center [325, 444] width 243 height 17
type input "**********"
type input "*****"
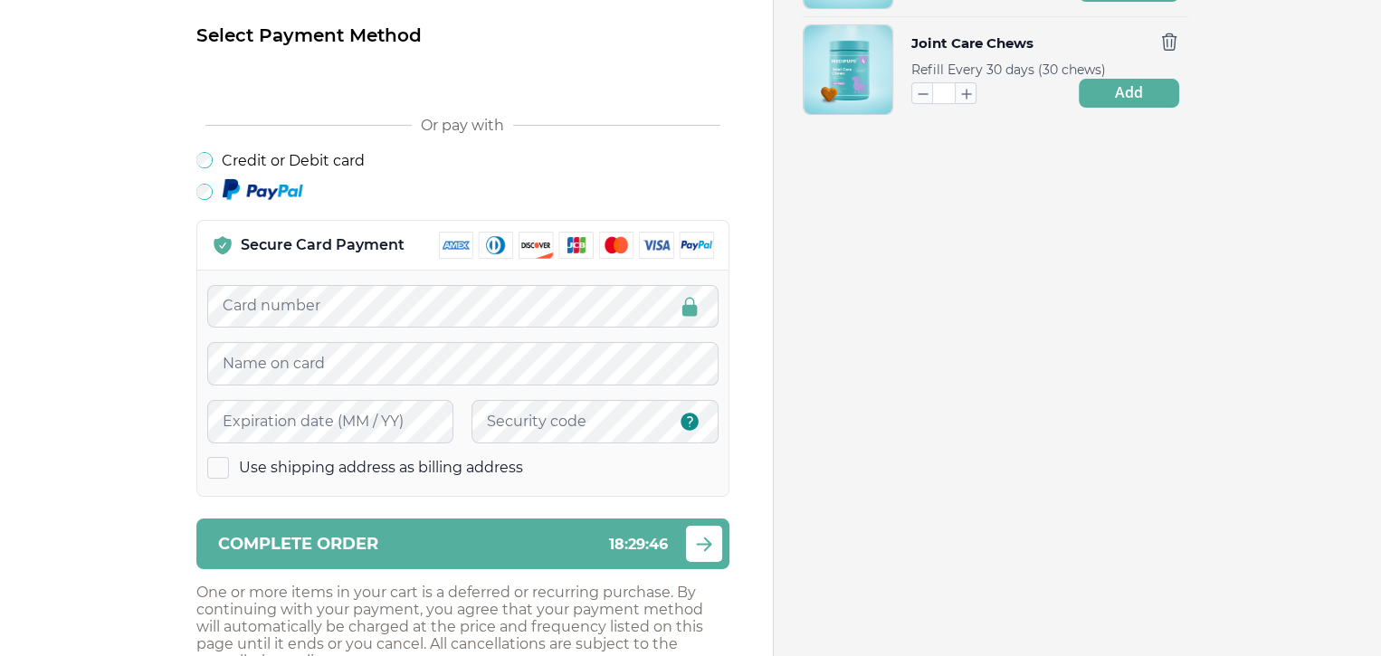
scroll to position [671, 0]
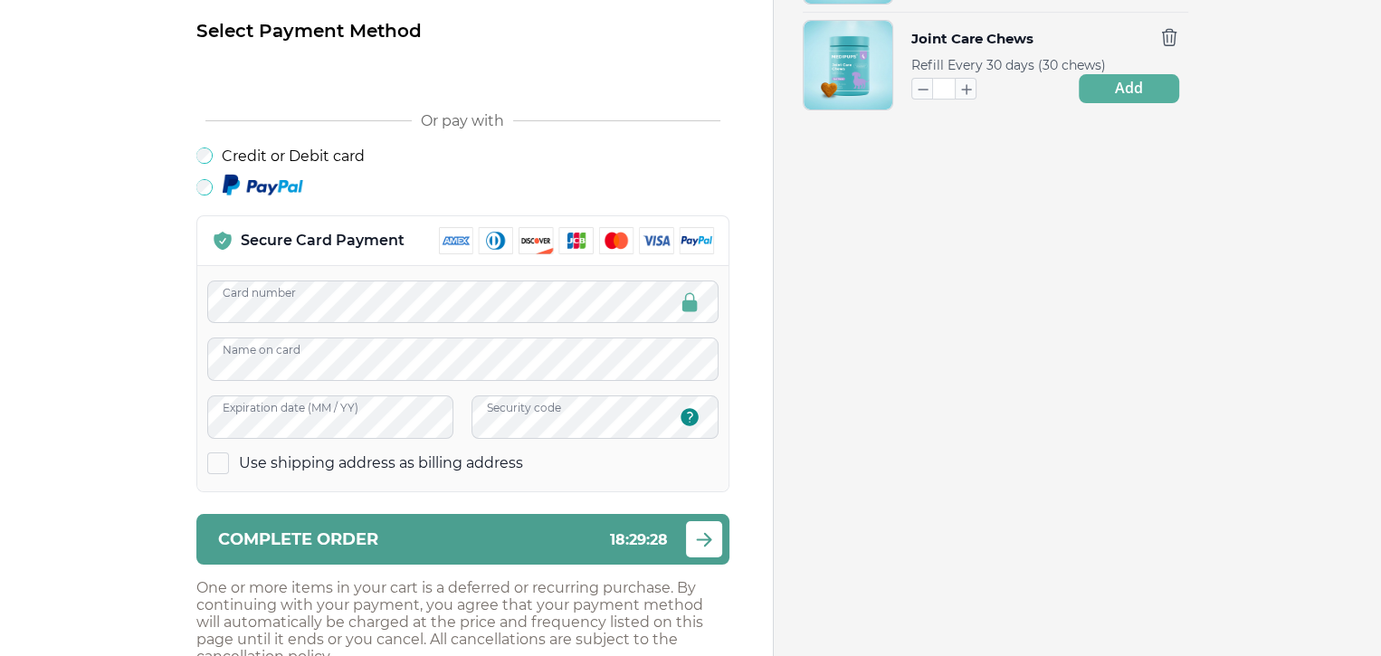
click at [705, 542] on icon "submit" at bounding box center [704, 539] width 14 height 13
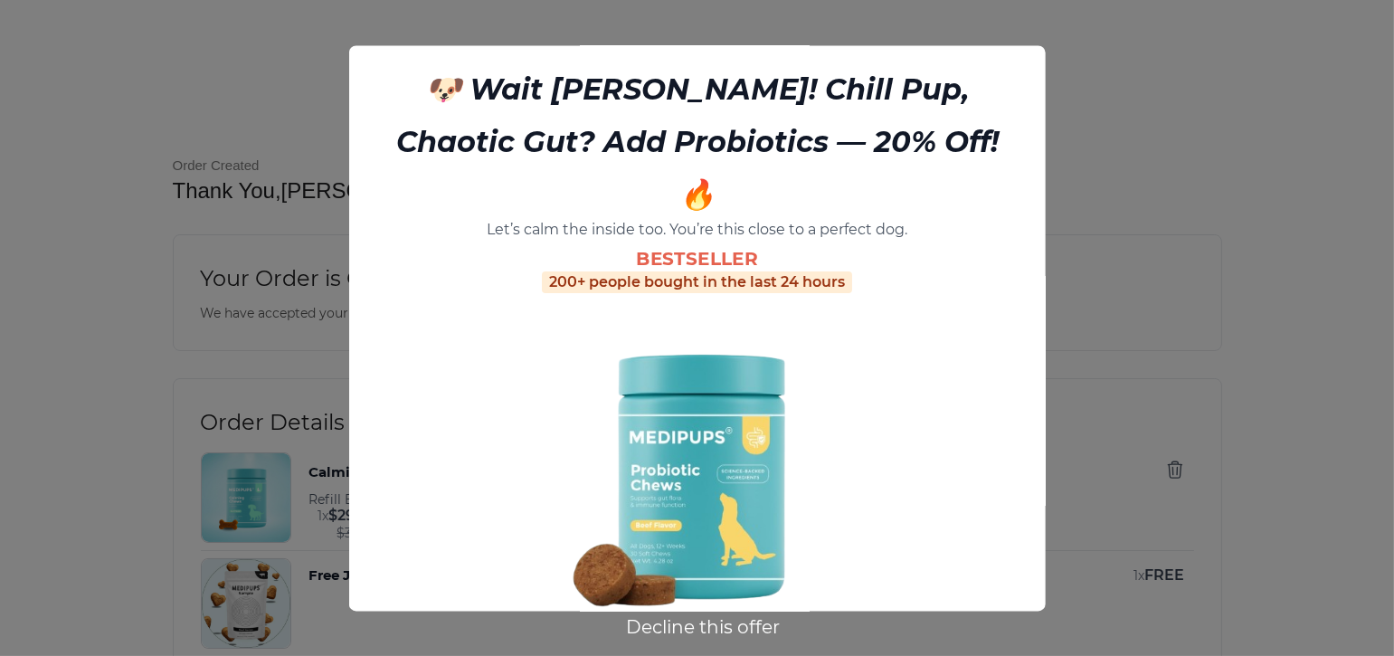
click at [678, 623] on button "Decline this offer" at bounding box center [703, 627] width 165 height 24
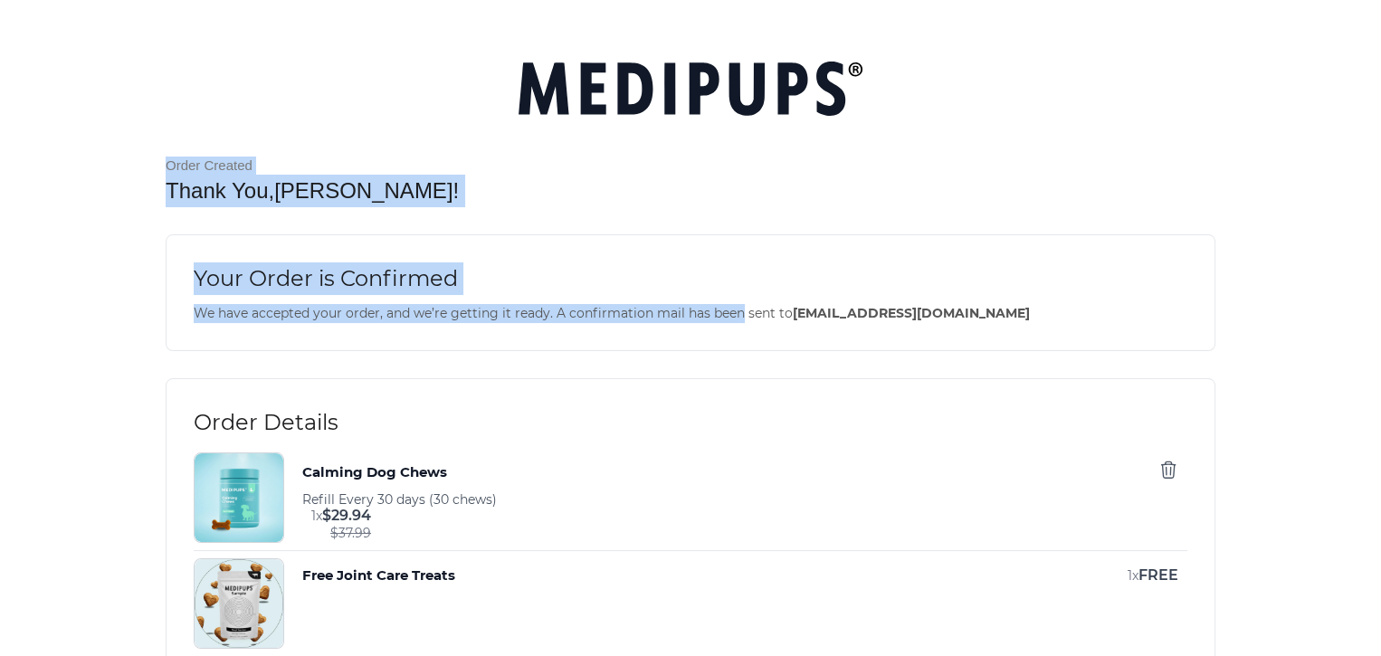
drag, startPoint x: 863, startPoint y: 66, endPoint x: 1381, endPoint y: -71, distance: 535.2
click at [1380, 0] on html "Order Created Thank You, [PERSON_NAME] ! Your Order is Confirmed We have accept…" at bounding box center [690, 328] width 1381 height 656
